Goal: Transaction & Acquisition: Subscribe to service/newsletter

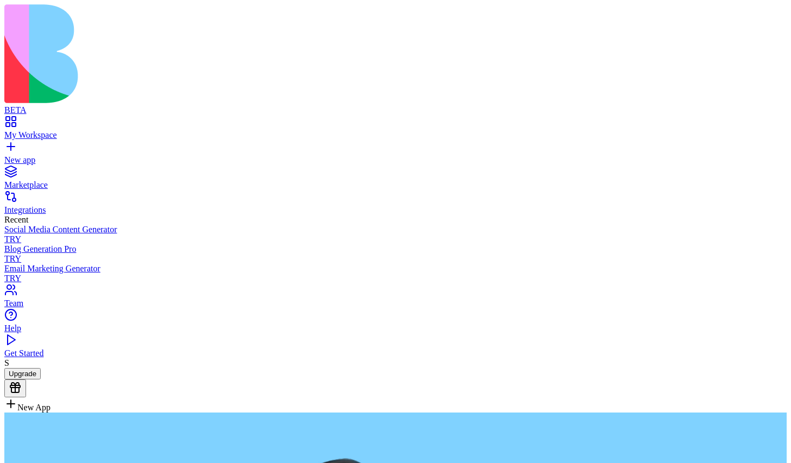
click at [39, 379] on button "Upgrade" at bounding box center [22, 373] width 36 height 11
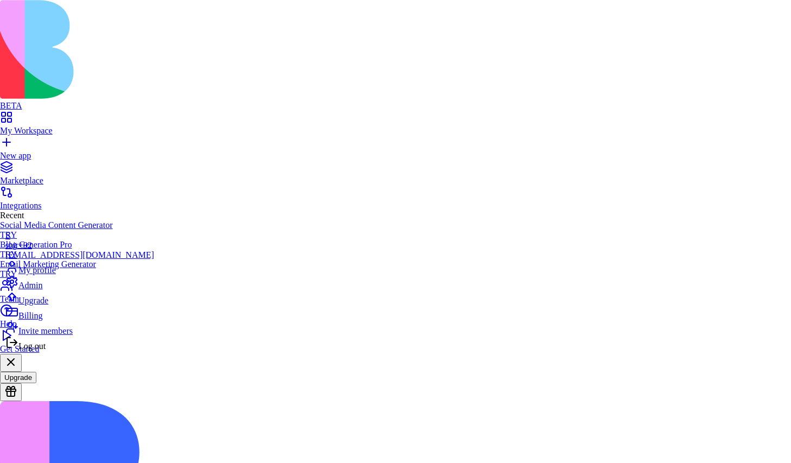
click at [46, 351] on span "Log out" at bounding box center [31, 345] width 27 height 9
